Goal: Task Accomplishment & Management: Manage account settings

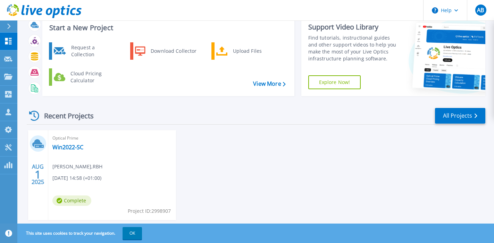
scroll to position [38, 0]
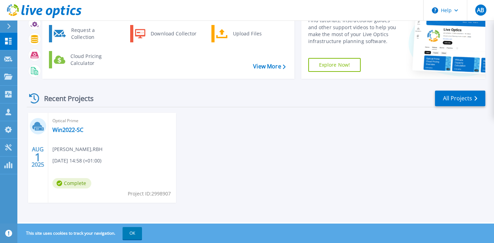
click at [133, 233] on button "OK" at bounding box center [131, 233] width 19 height 12
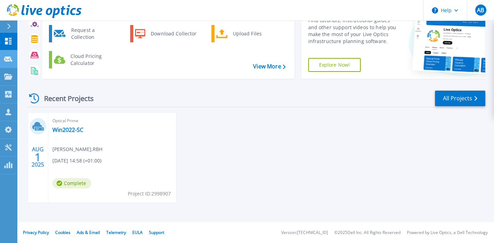
click at [7, 54] on link "Request Capture Request Capture" at bounding box center [8, 59] width 17 height 18
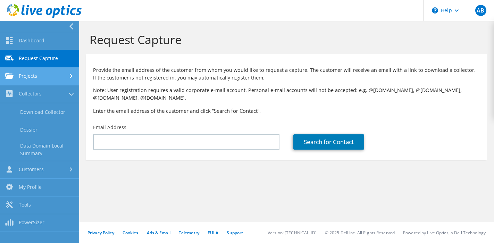
click at [42, 70] on link "Projects" at bounding box center [39, 77] width 79 height 18
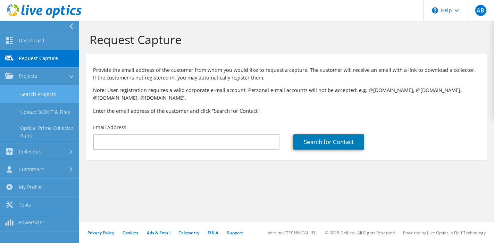
click at [46, 94] on link "Search Projects" at bounding box center [39, 94] width 79 height 18
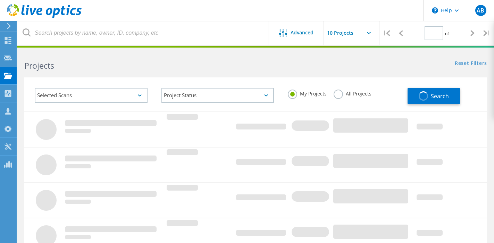
type input "1"
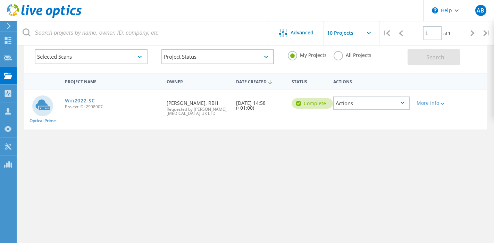
scroll to position [41, 0]
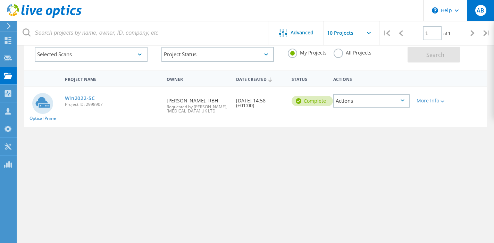
click at [477, 8] on span "AB" at bounding box center [480, 11] width 8 height 6
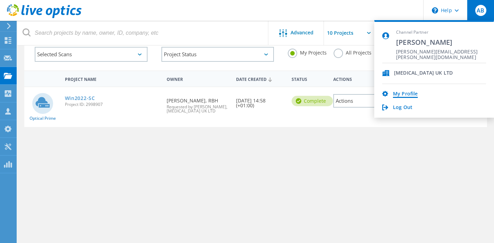
click at [408, 93] on link "My Profile" at bounding box center [405, 94] width 25 height 7
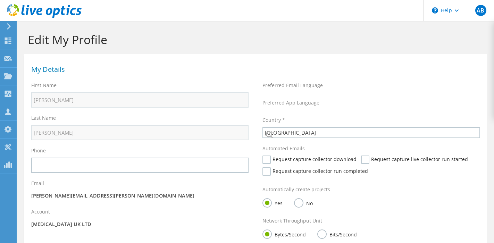
select select "75"
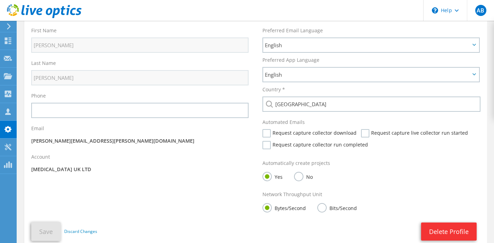
scroll to position [33, 0]
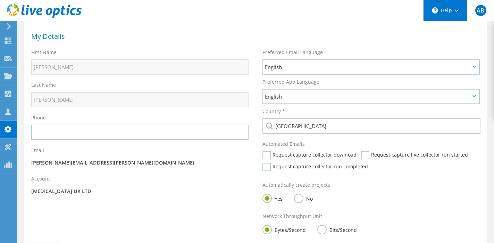
click at [453, 11] on div "\n Help" at bounding box center [445, 10] width 44 height 21
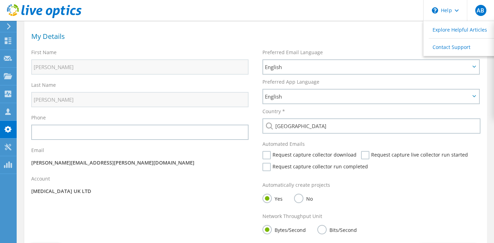
click at [10, 26] on icon at bounding box center [8, 26] width 5 height 6
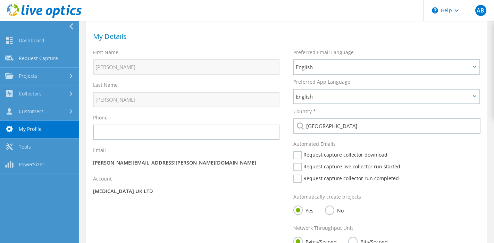
click at [24, 114] on link "Customers" at bounding box center [39, 112] width 79 height 18
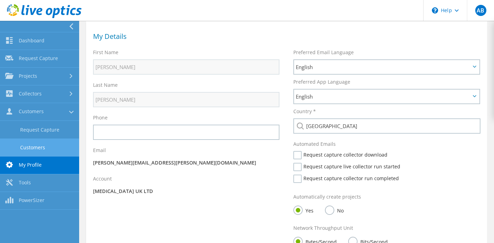
click at [34, 147] on link "Customers" at bounding box center [39, 147] width 79 height 18
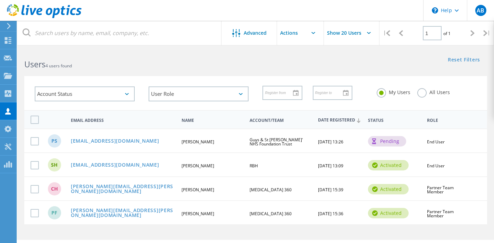
scroll to position [26, 0]
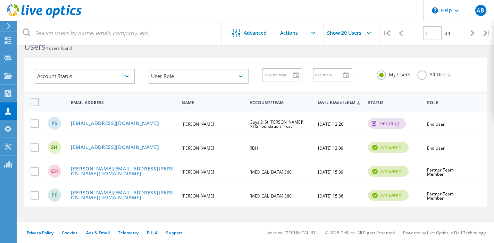
click at [297, 34] on input "text" at bounding box center [311, 33] width 69 height 24
click at [261, 31] on span "Advanced" at bounding box center [255, 33] width 23 height 5
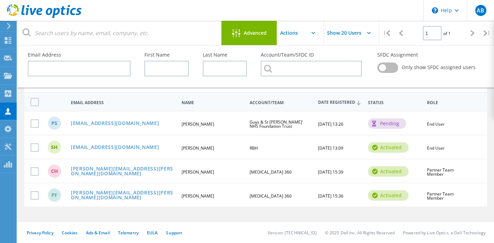
click at [454, 127] on div "PS prem.sidhu@nhs.net Prem Sidhu Guys & St Thomas' NHS Foundation Trust 08/01/2…" at bounding box center [255, 123] width 462 height 24
click at [36, 120] on label at bounding box center [36, 123] width 11 height 8
click at [0, 0] on input "checkbox" at bounding box center [0, 0] width 0 height 0
click at [297, 33] on input "text" at bounding box center [311, 33] width 69 height 24
click at [312, 29] on input "text" at bounding box center [311, 33] width 69 height 24
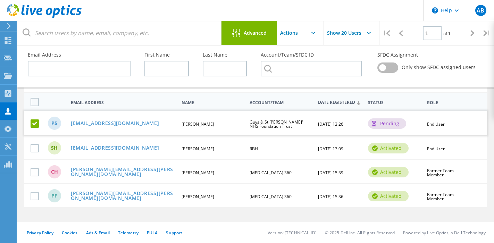
click at [325, 13] on header "\n Help Explore Helpful Articles Contact Support AB Channel Partner Andrew Blac…" at bounding box center [247, 10] width 494 height 21
click at [100, 67] on input "text" at bounding box center [79, 69] width 103 height 16
click at [30, 122] on div at bounding box center [32, 123] width 17 height 8
click at [32, 123] on label at bounding box center [36, 123] width 11 height 8
click at [0, 0] on input "checkbox" at bounding box center [0, 0] width 0 height 0
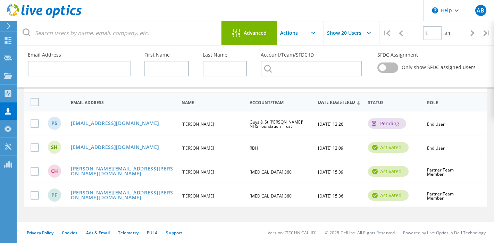
click at [291, 40] on input "text" at bounding box center [311, 33] width 69 height 24
click at [296, 35] on input "text" at bounding box center [311, 33] width 69 height 24
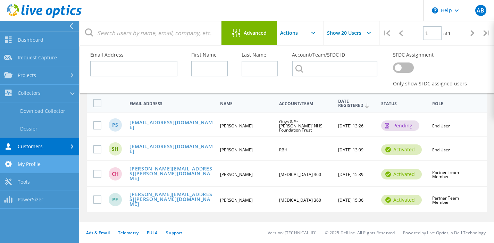
click at [27, 171] on link "My Profile" at bounding box center [39, 165] width 79 height 18
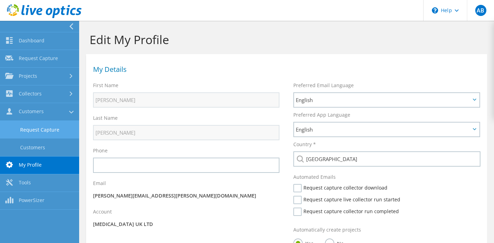
click at [32, 135] on link "Request Capture" at bounding box center [39, 130] width 79 height 18
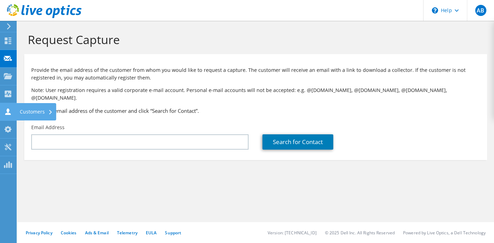
click at [33, 108] on div "Customers" at bounding box center [36, 111] width 40 height 17
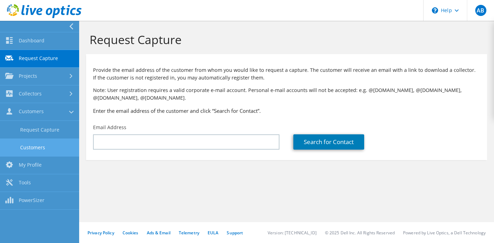
click at [36, 142] on link "Customers" at bounding box center [39, 147] width 79 height 18
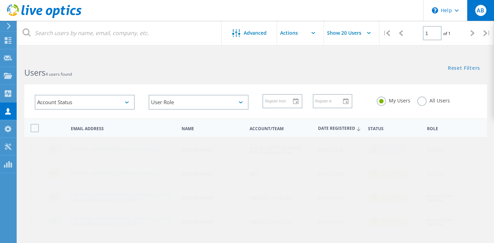
click at [476, 11] on div "AB" at bounding box center [480, 10] width 11 height 11
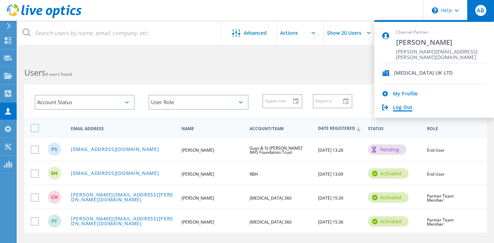
click at [406, 105] on link "Log Out" at bounding box center [402, 107] width 19 height 7
